Goal: Find specific page/section: Find specific page/section

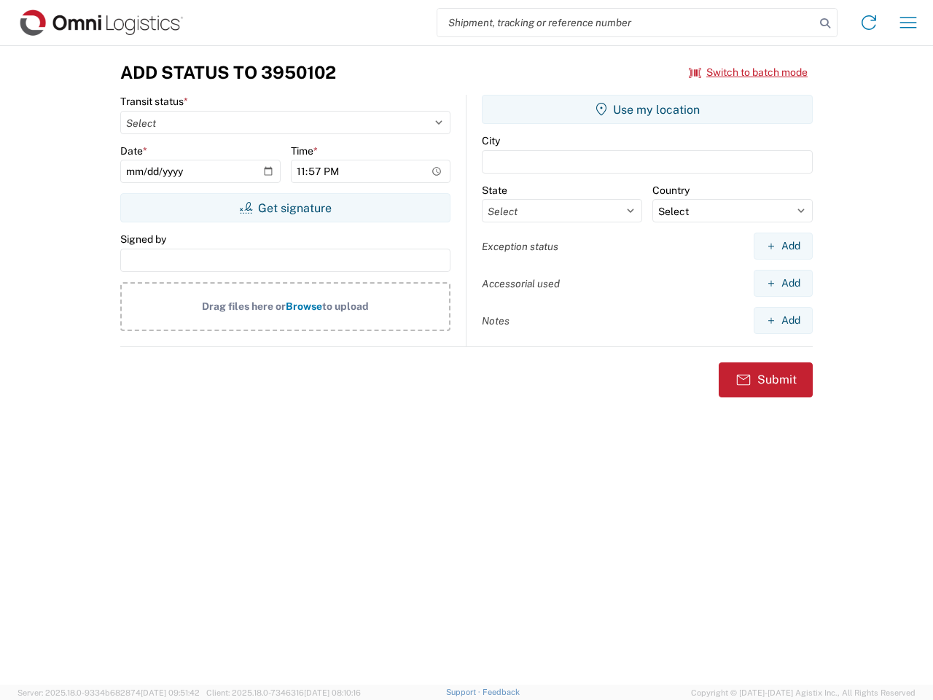
click at [626, 23] on input "search" at bounding box center [626, 23] width 378 height 28
click at [825, 23] on icon at bounding box center [825, 23] width 20 height 20
click at [869, 23] on icon at bounding box center [868, 22] width 23 height 23
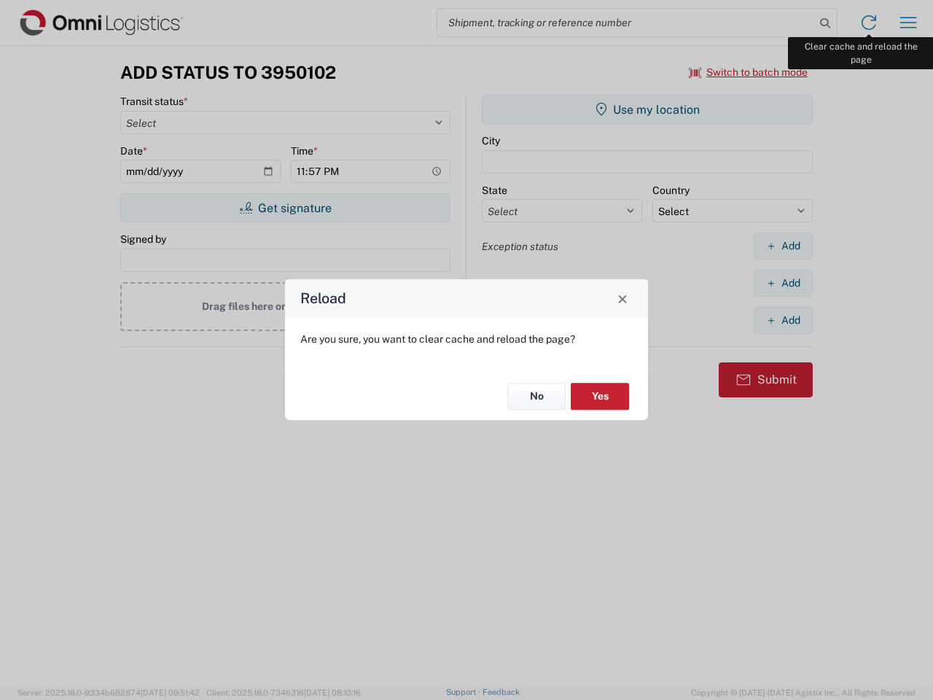
click at [908, 23] on div "Reload Are you sure, you want to clear cache and reload the page? No Yes" at bounding box center [466, 350] width 933 height 700
click at [749, 72] on div "Reload Are you sure, you want to clear cache and reload the page? No Yes" at bounding box center [466, 350] width 933 height 700
click at [285, 208] on div "Reload Are you sure, you want to clear cache and reload the page? No Yes" at bounding box center [466, 350] width 933 height 700
click at [647, 109] on div "Reload Are you sure, you want to clear cache and reload the page? No Yes" at bounding box center [466, 350] width 933 height 700
click at [783, 246] on div "Reload Are you sure, you want to clear cache and reload the page? No Yes" at bounding box center [466, 350] width 933 height 700
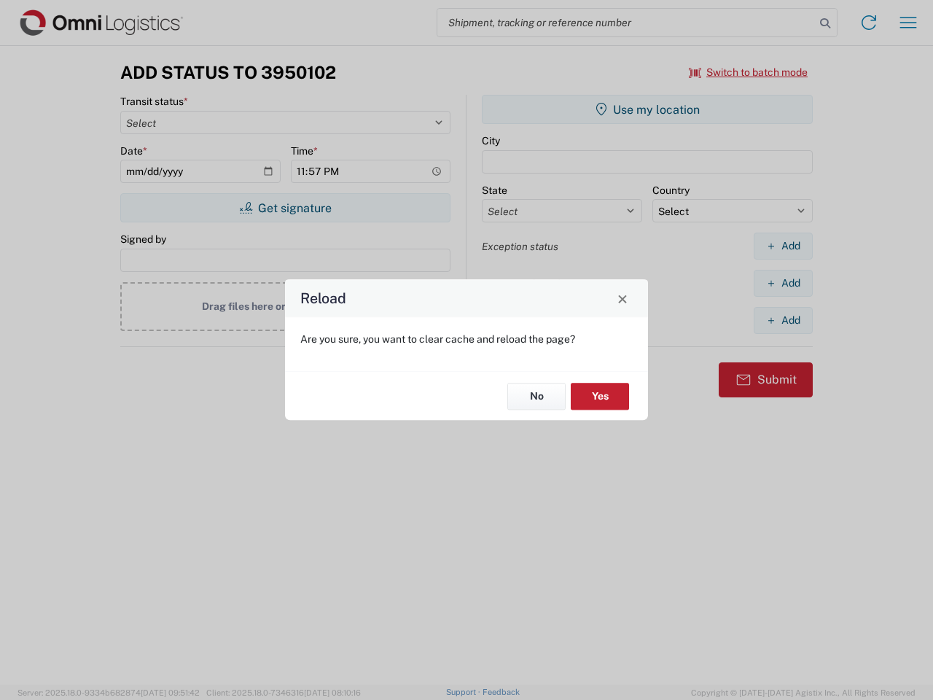
click at [783, 283] on div "Reload Are you sure, you want to clear cache and reload the page? No Yes" at bounding box center [466, 350] width 933 height 700
click at [783, 320] on div "Reload Are you sure, you want to clear cache and reload the page? No Yes" at bounding box center [466, 350] width 933 height 700
